Goal: Contribute content: Add original content to the website for others to see

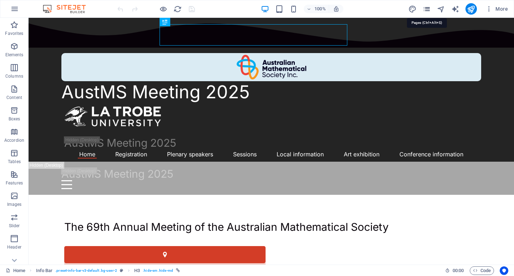
click at [424, 9] on icon "pages" at bounding box center [426, 9] width 8 height 8
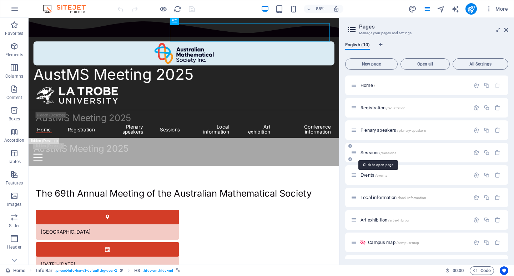
click at [374, 153] on span "Sessions /sessions" at bounding box center [378, 152] width 36 height 5
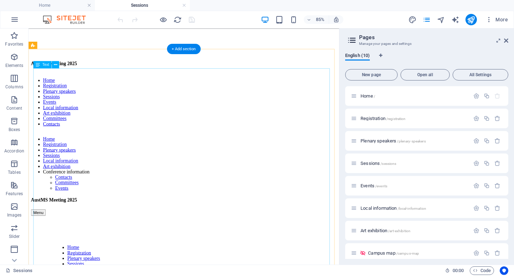
scroll to position [94, 0]
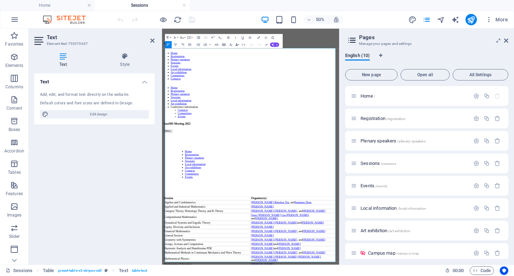
scroll to position [98, 0]
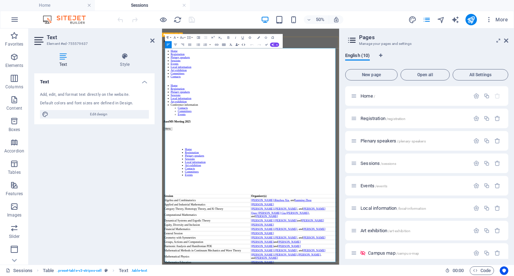
click at [241, 47] on icon "button" at bounding box center [243, 44] width 4 height 4
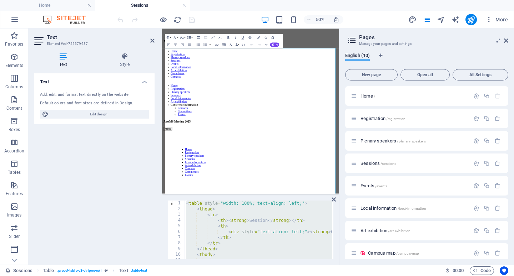
type textarea "</tbody> </table>"
paste textarea
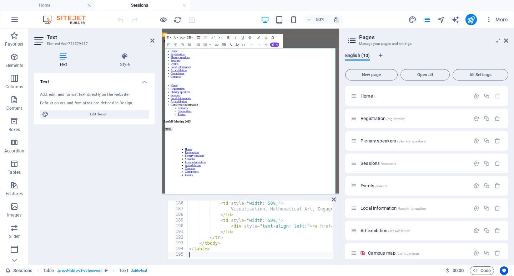
scroll to position [1056, 0]
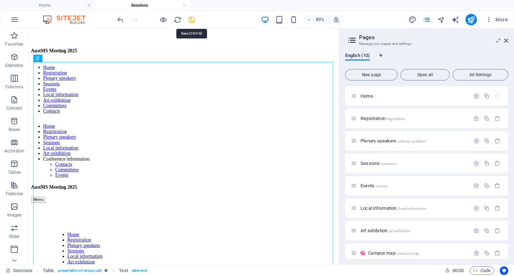
click at [190, 17] on icon "save" at bounding box center [192, 20] width 8 height 8
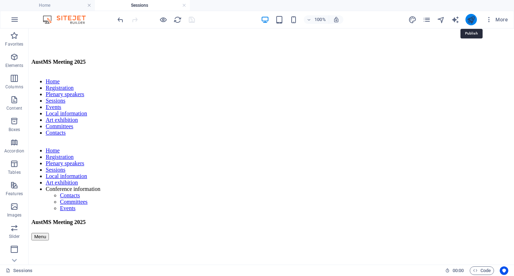
click at [469, 18] on icon "publish" at bounding box center [471, 20] width 8 height 8
